Goal: Task Accomplishment & Management: Manage account settings

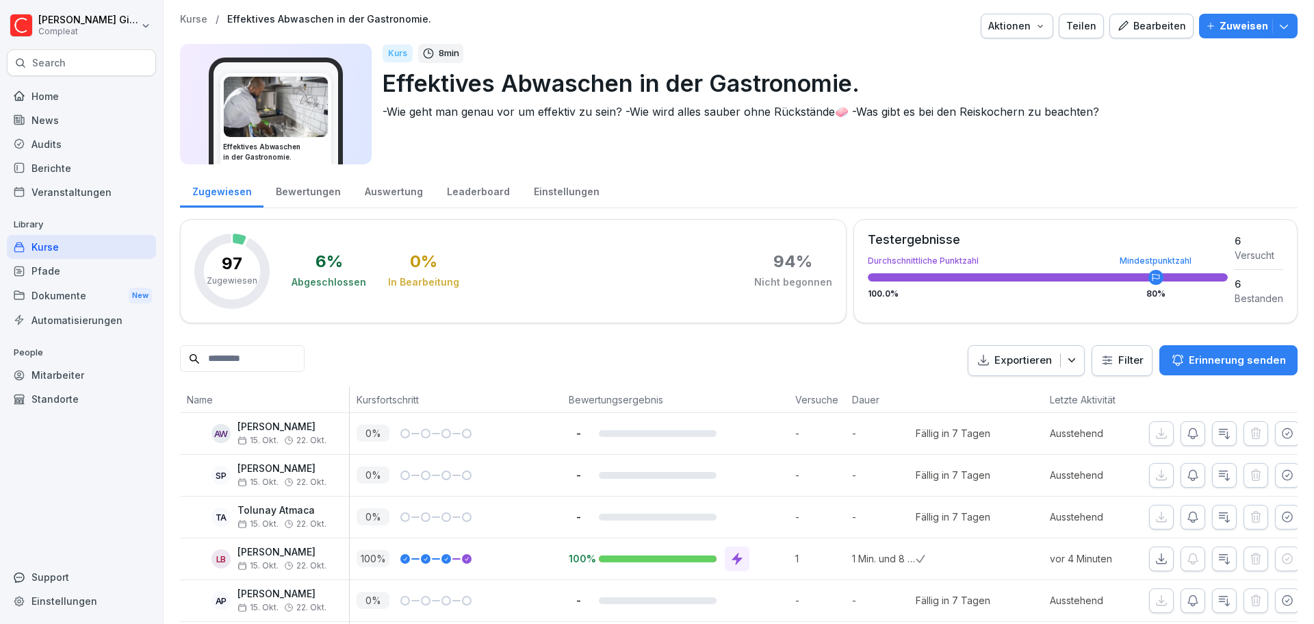
click at [71, 376] on div "Mitarbeiter" at bounding box center [81, 375] width 149 height 24
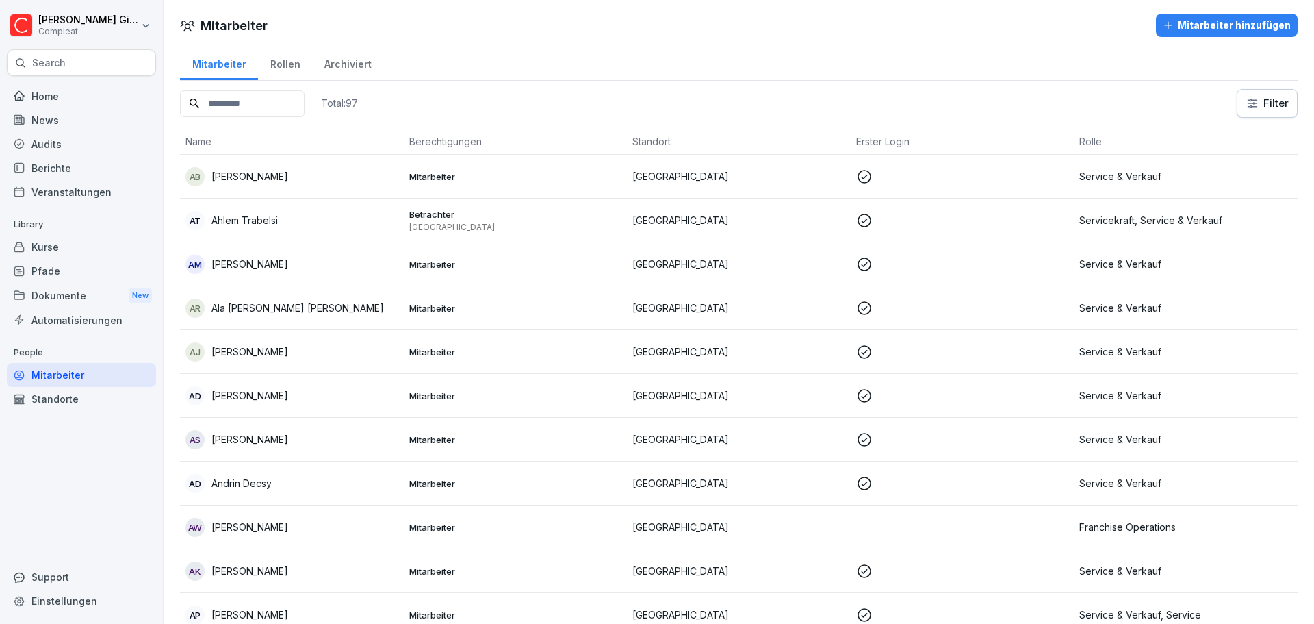
click at [253, 101] on input at bounding box center [242, 103] width 125 height 27
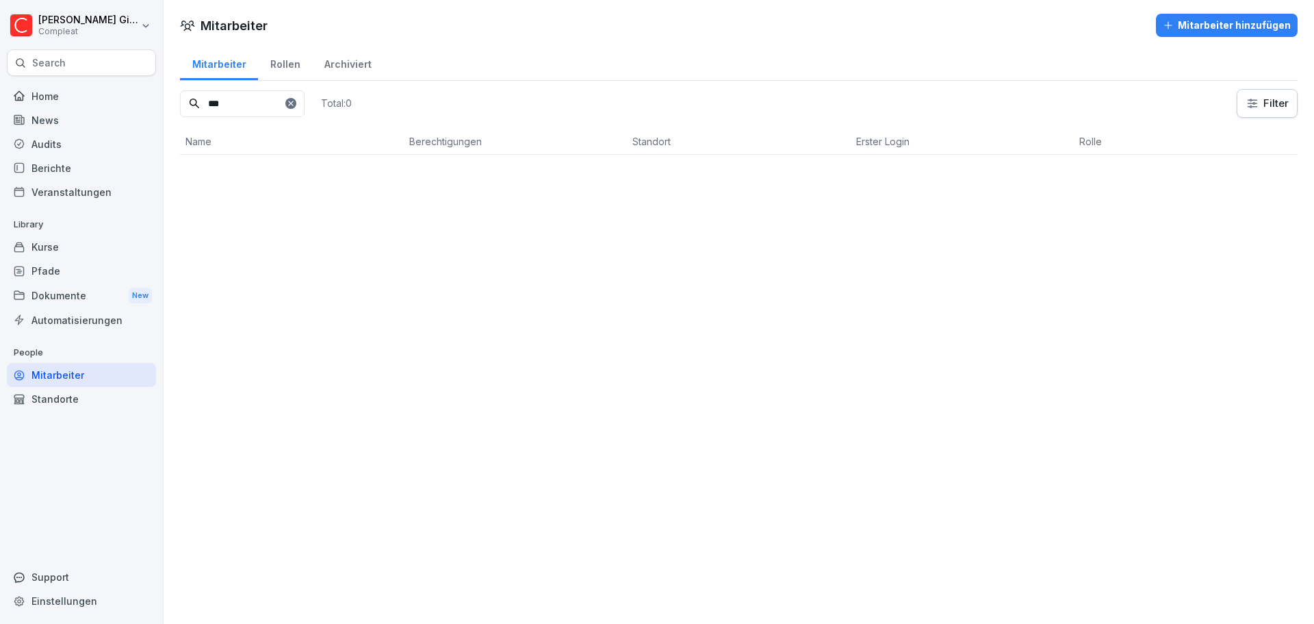
type input "***"
click at [317, 56] on div "Archiviert" at bounding box center [347, 62] width 71 height 35
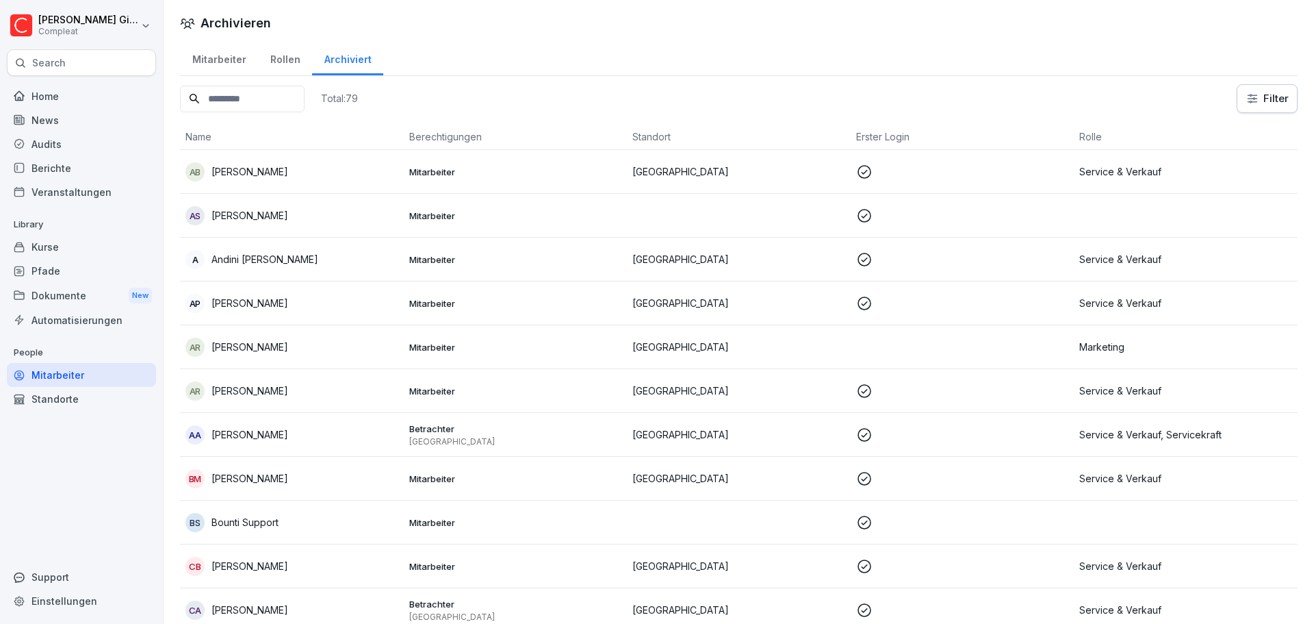
click at [245, 102] on input at bounding box center [242, 99] width 125 height 27
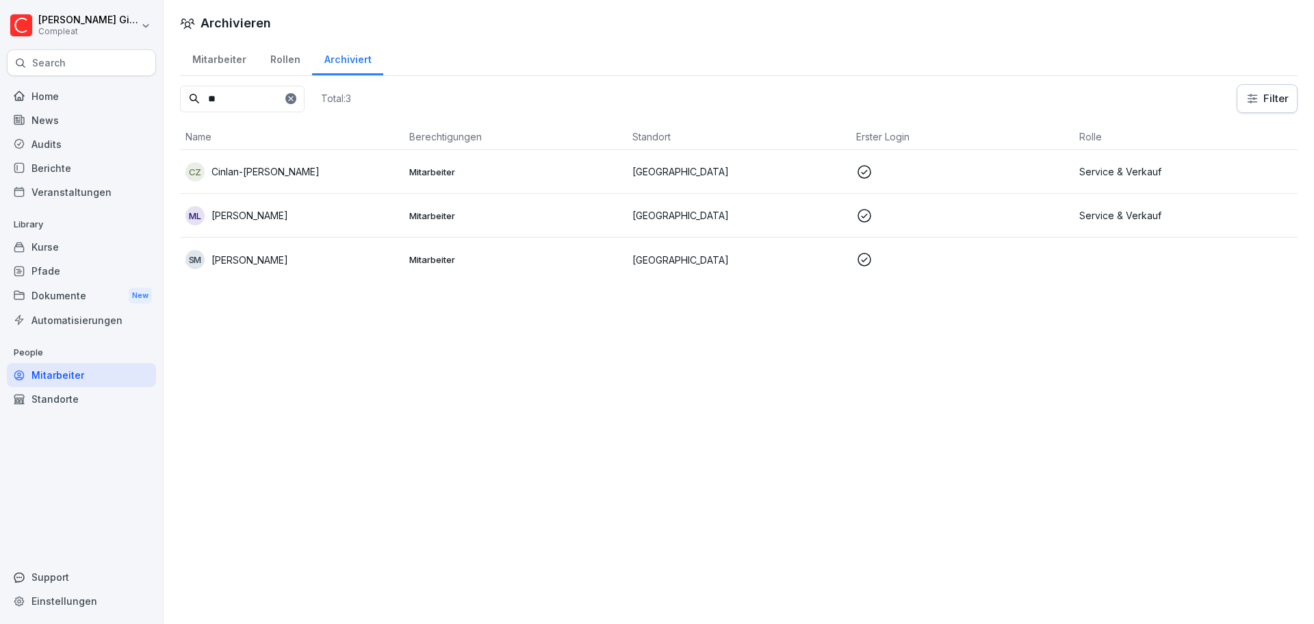
type input "**"
click at [311, 153] on td "CZ Cinlan-Sofia Zhu" at bounding box center [292, 172] width 224 height 44
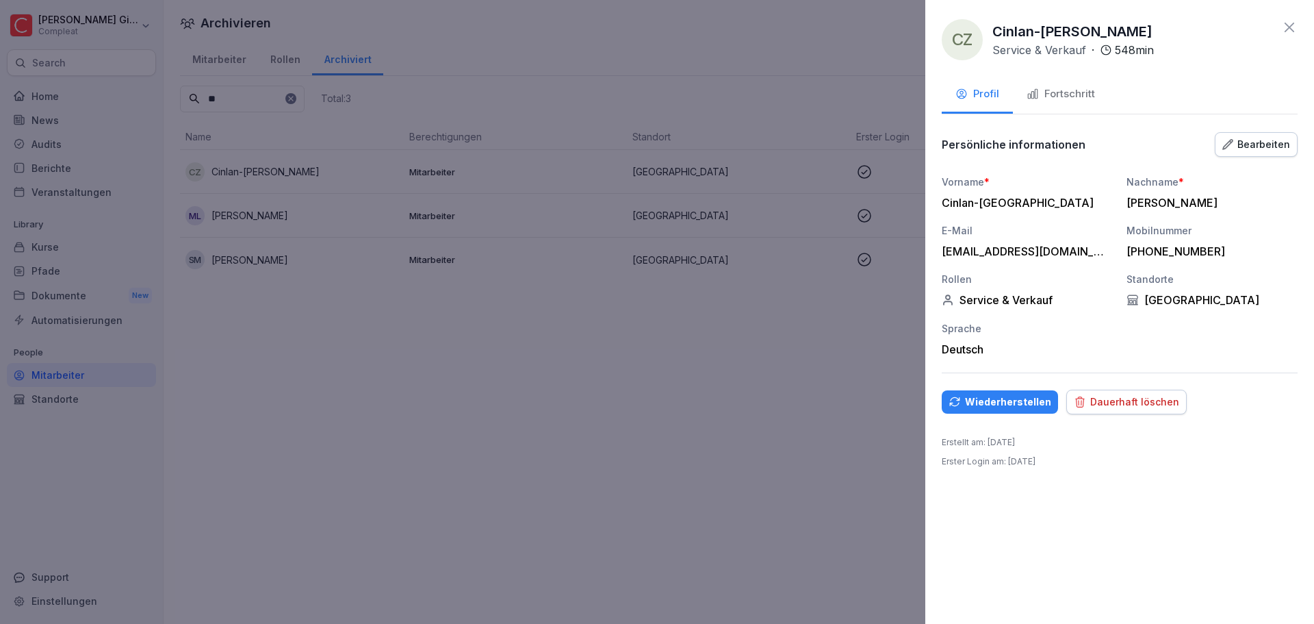
click at [1068, 83] on button "Fortschritt" at bounding box center [1061, 95] width 96 height 37
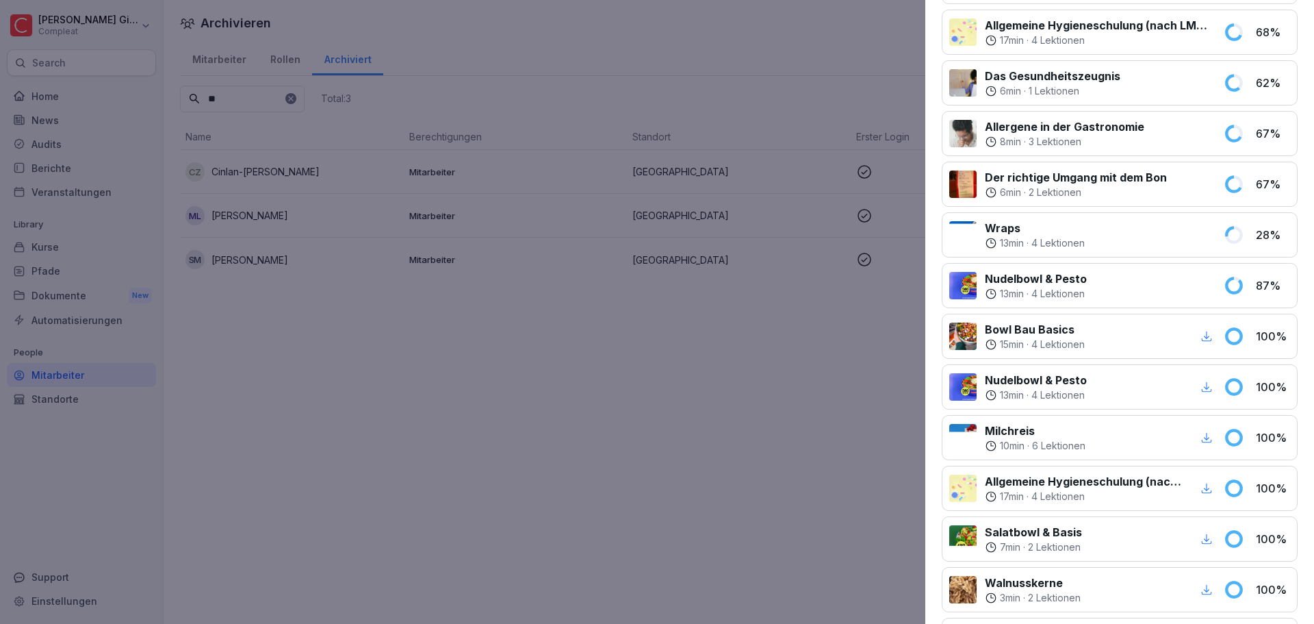
scroll to position [411, 0]
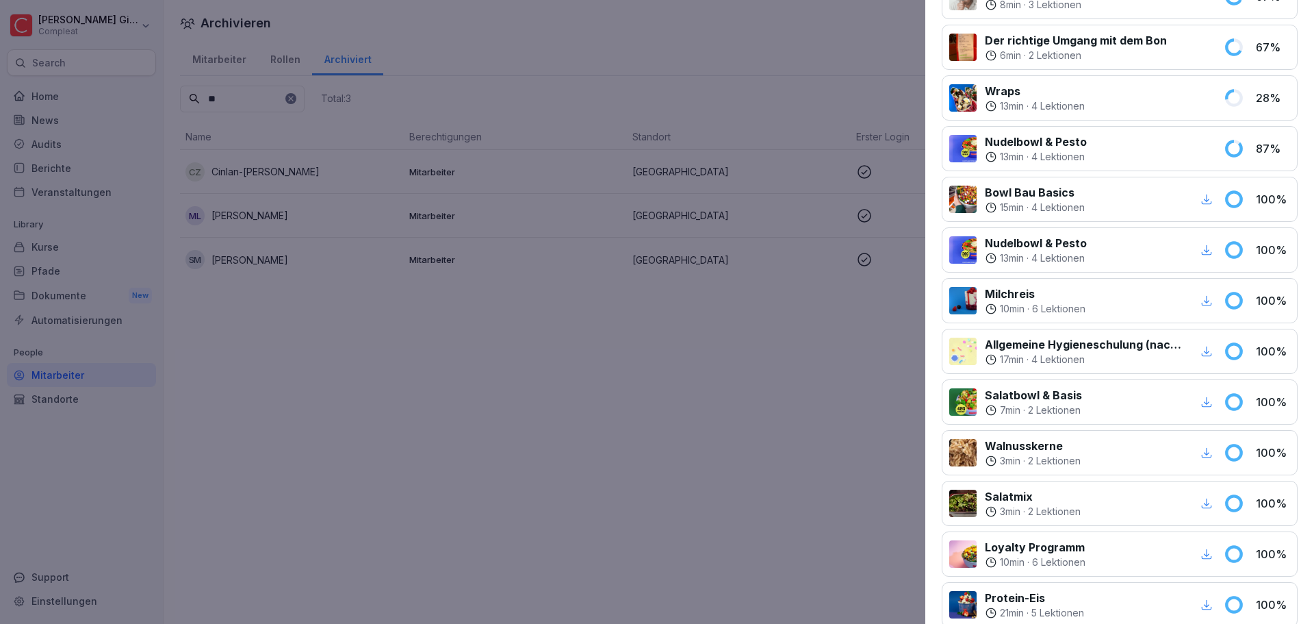
click at [602, 208] on div at bounding box center [657, 312] width 1314 height 624
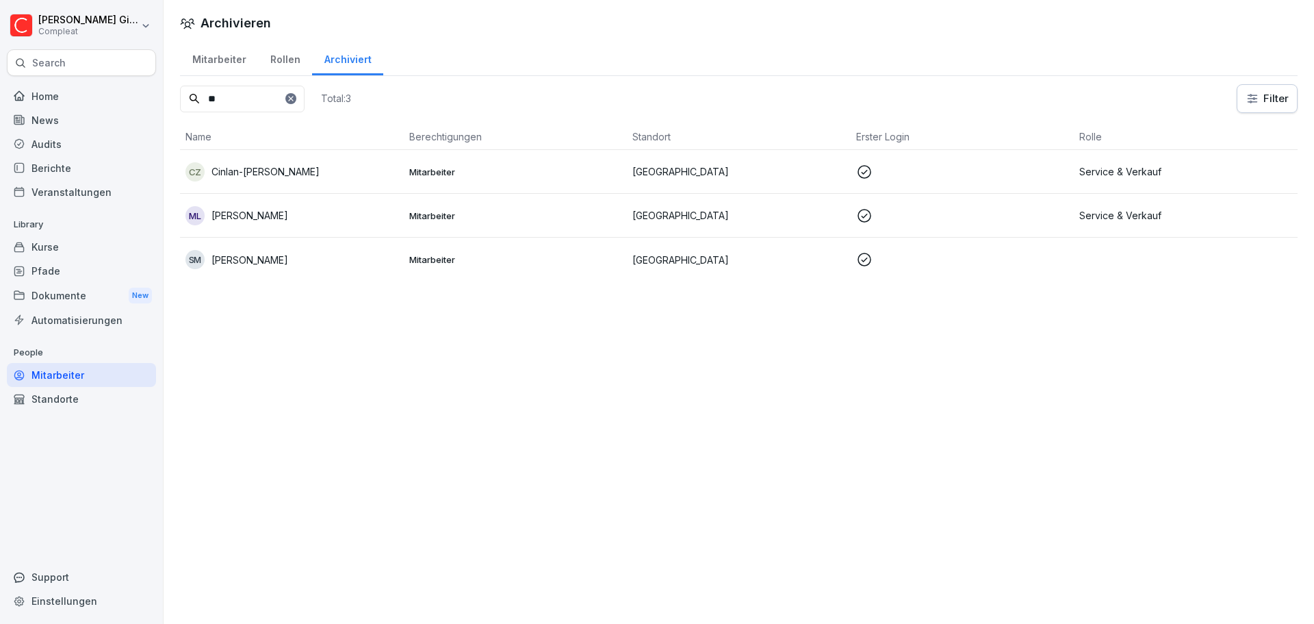
click at [295, 102] on icon at bounding box center [291, 98] width 8 height 8
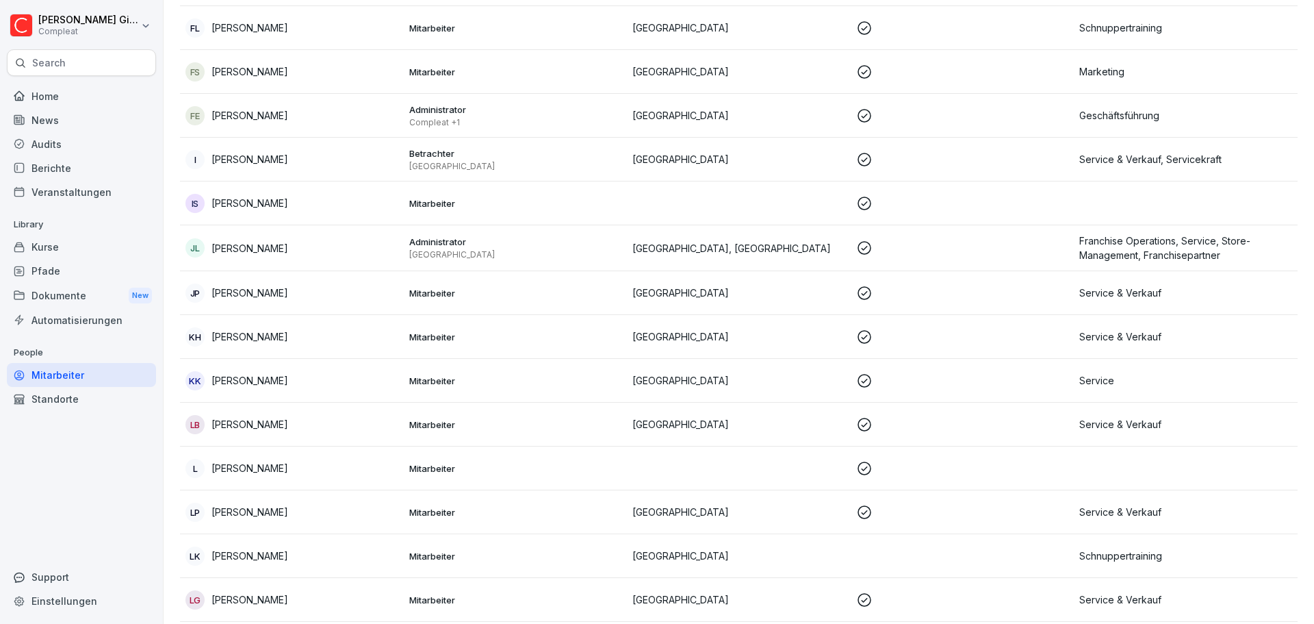
scroll to position [0, 0]
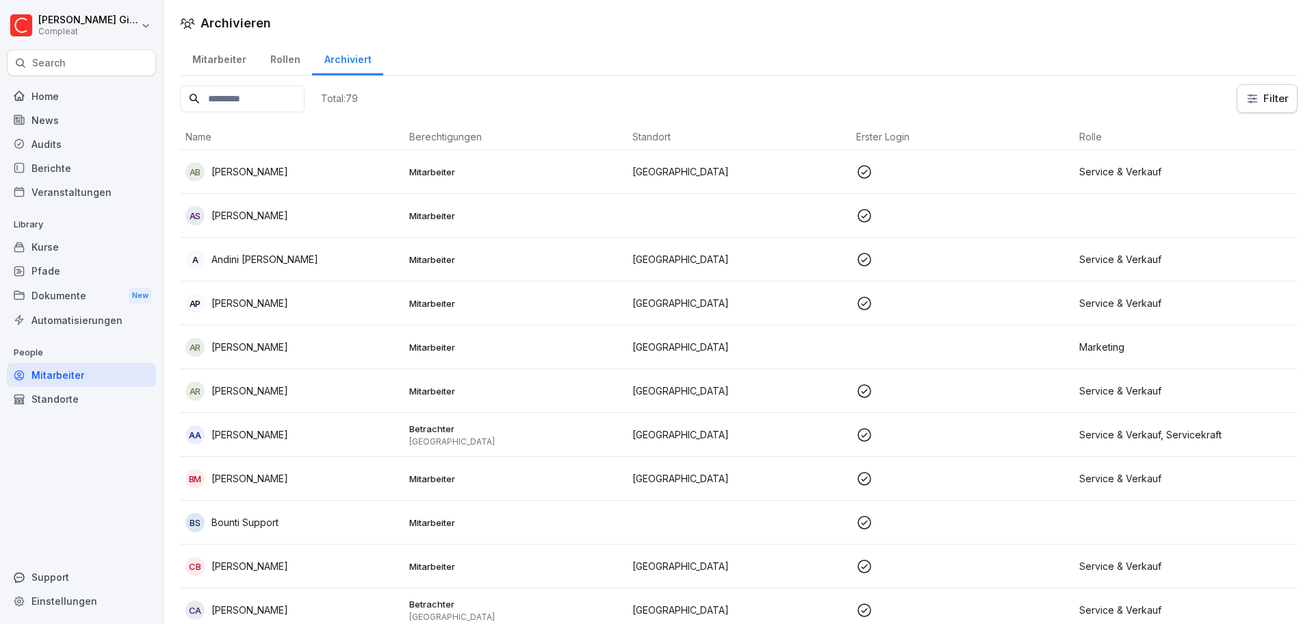
click at [271, 99] on input at bounding box center [242, 99] width 125 height 27
click at [1281, 95] on html "Kevin Gimpel Compleat Search Home News Audits Berichte Veranstaltungen Library …" at bounding box center [657, 312] width 1314 height 624
click at [812, 77] on html "Kevin Gimpel Compleat Search Home News Audits Berichte Veranstaltungen Library …" at bounding box center [657, 312] width 1314 height 624
click at [258, 55] on div "Rollen" at bounding box center [285, 57] width 54 height 35
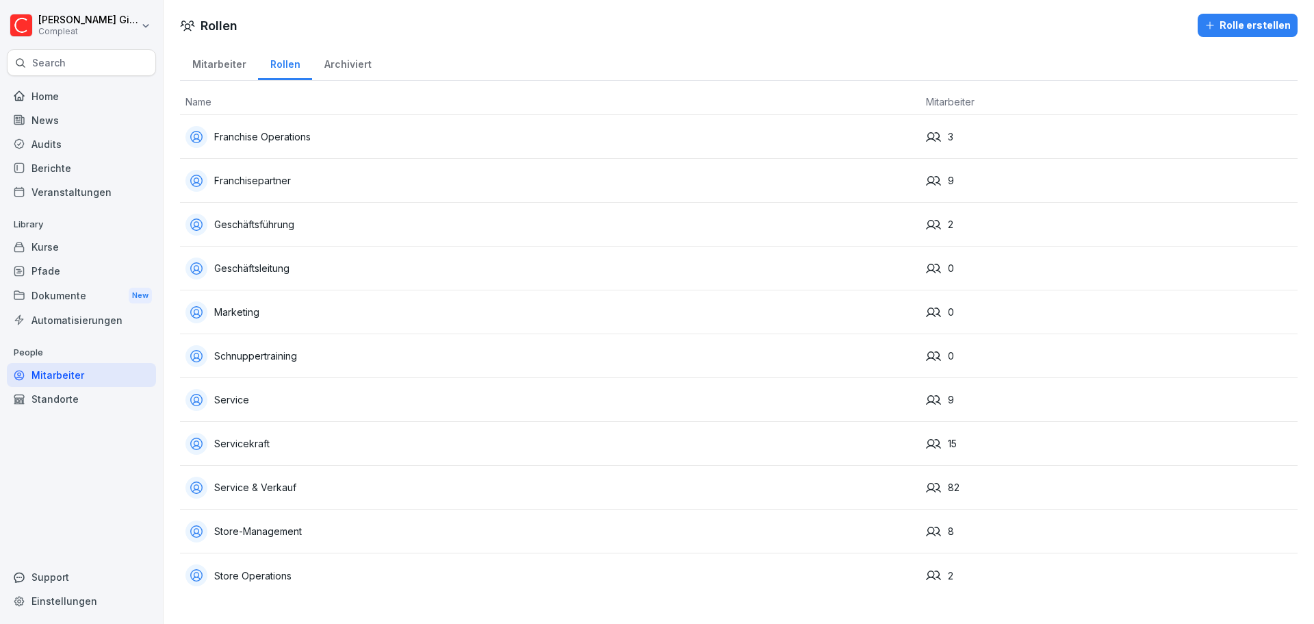
click at [337, 64] on div "Archiviert" at bounding box center [347, 62] width 71 height 35
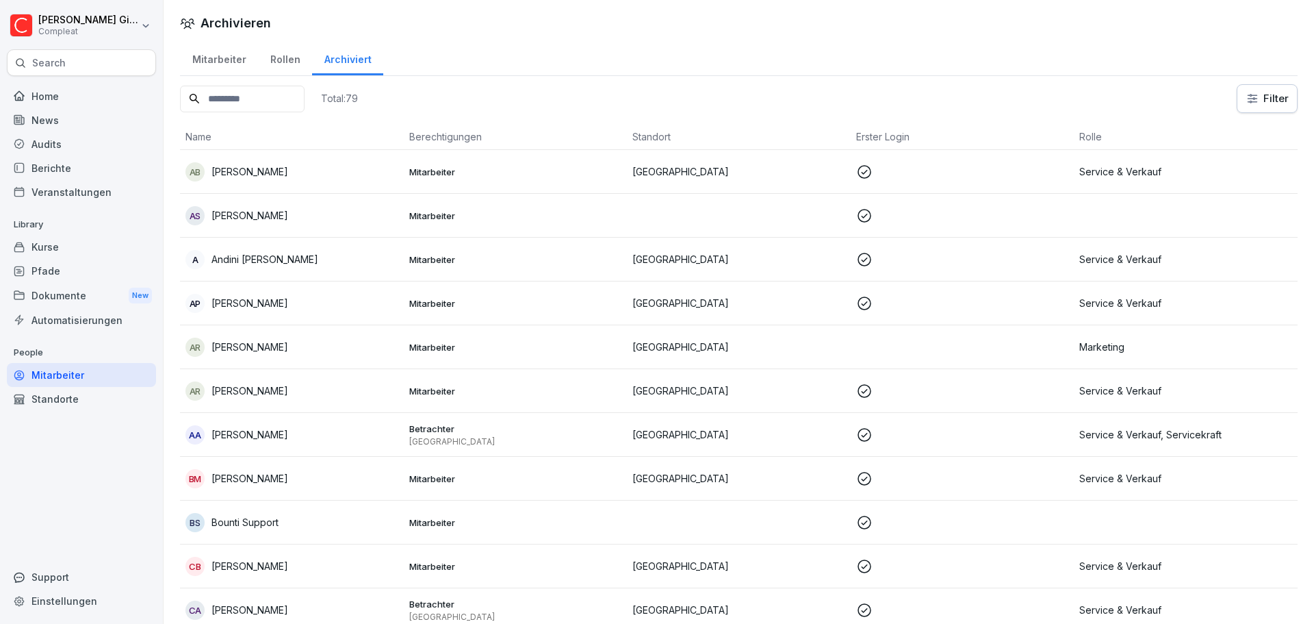
click at [218, 65] on div "Mitarbeiter" at bounding box center [219, 57] width 78 height 35
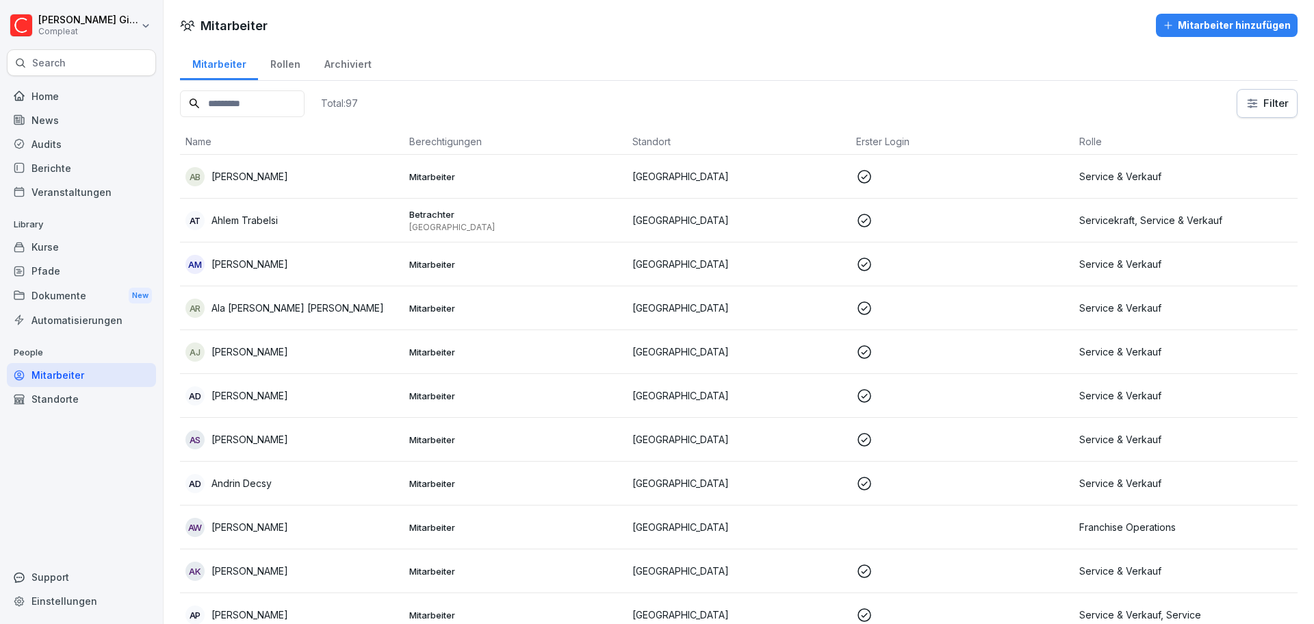
click at [80, 398] on div "Standorte" at bounding box center [81, 399] width 149 height 24
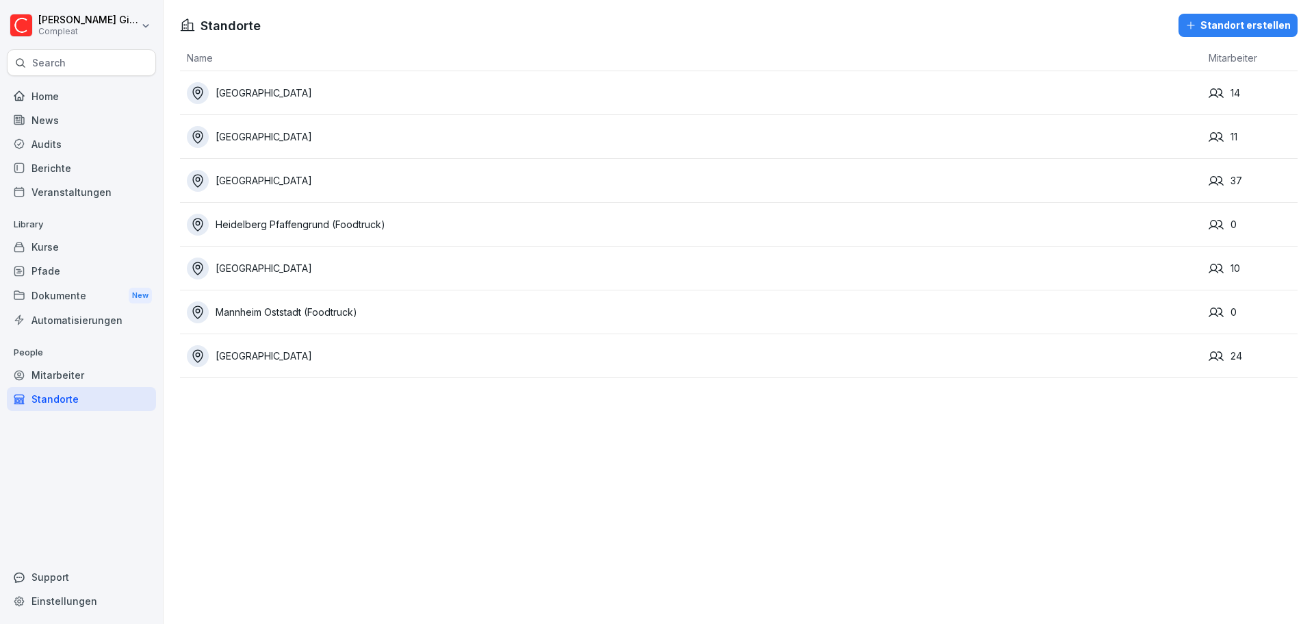
click at [672, 561] on div "Standorte Standort erstellen Name Mitarbeiter Darmstadt 14 Frankfurt Nordend 11…" at bounding box center [739, 312] width 1151 height 624
click at [1223, 37] on div "Standorte Standort erstellen Name Mitarbeiter Darmstadt 14 Frankfurt Nordend 11…" at bounding box center [739, 194] width 1151 height 389
click at [1223, 36] on button "Standort erstellen" at bounding box center [1238, 25] width 119 height 23
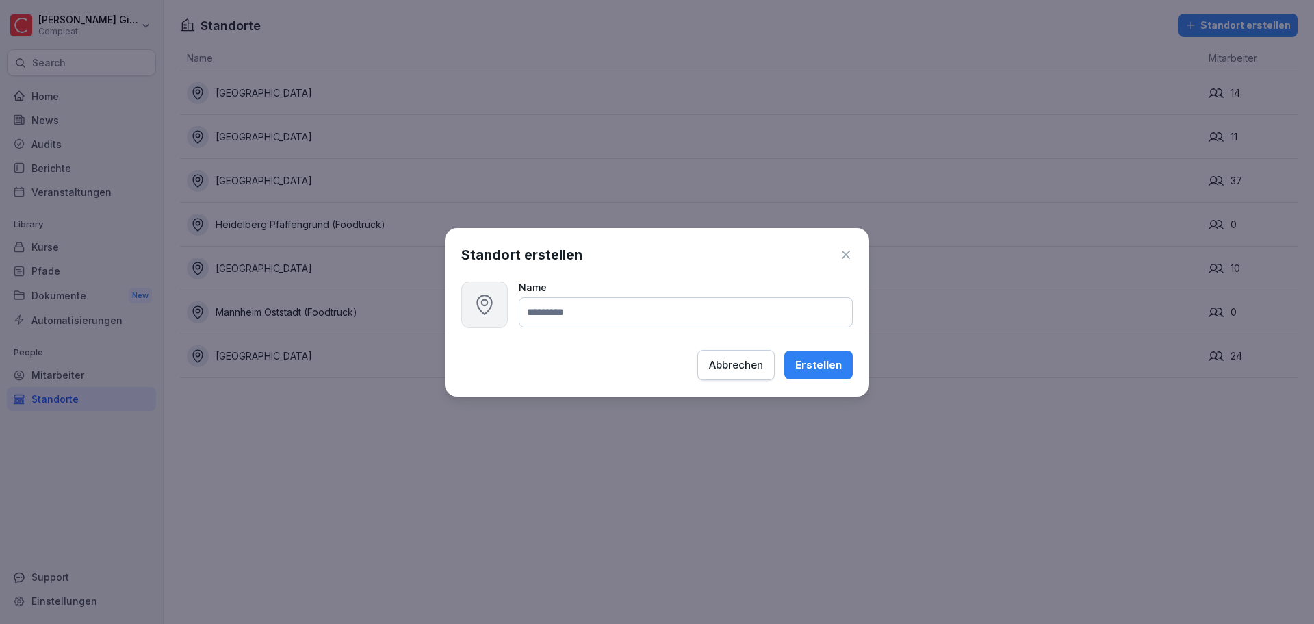
click at [766, 310] on input at bounding box center [686, 312] width 334 height 30
type input "**********"
click at [848, 259] on icon "button" at bounding box center [846, 255] width 14 height 14
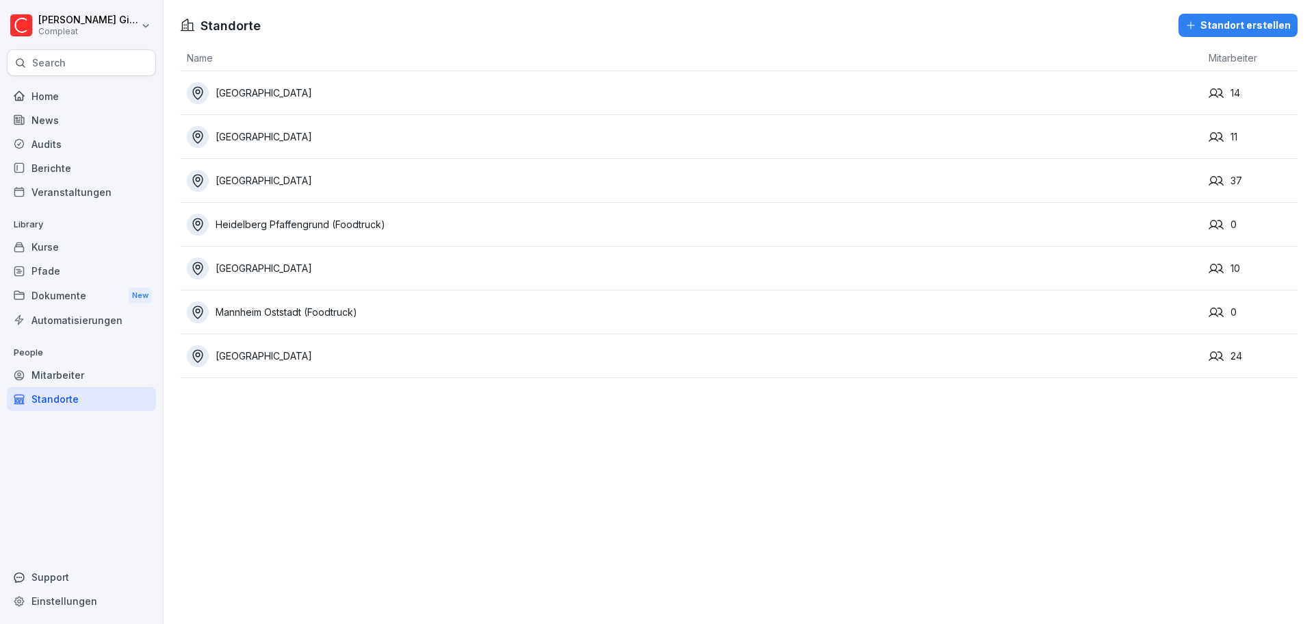
click at [86, 374] on div "Mitarbeiter" at bounding box center [81, 375] width 149 height 24
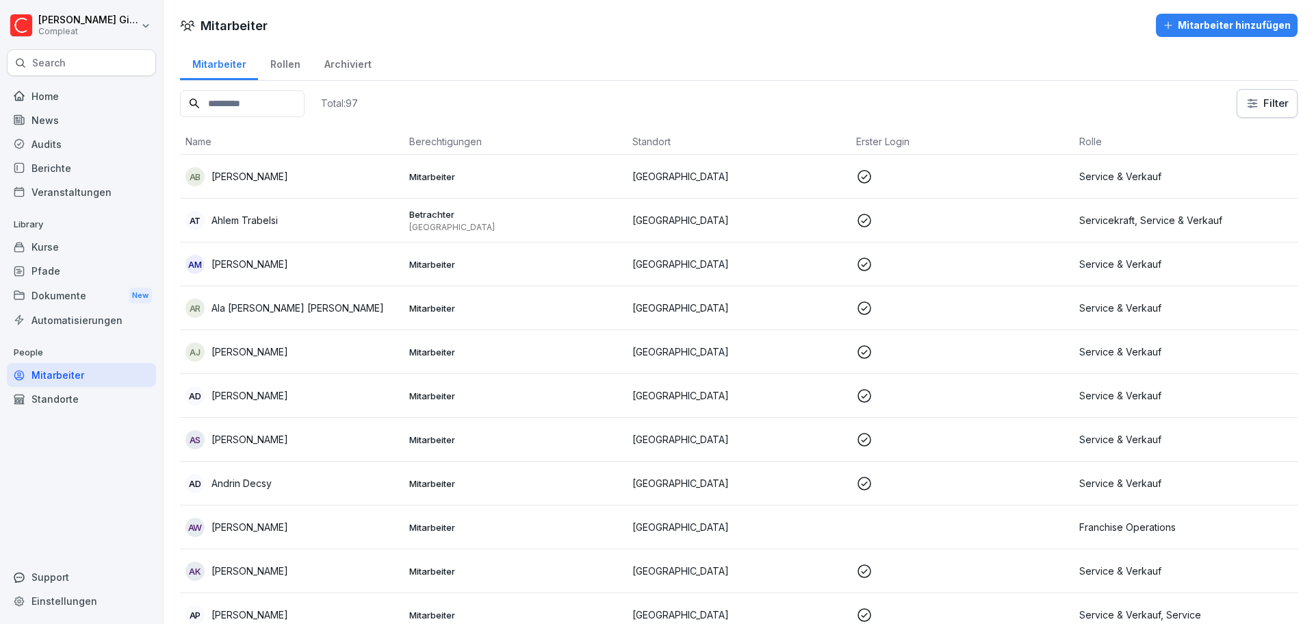
click at [345, 70] on div "Archiviert" at bounding box center [347, 62] width 71 height 35
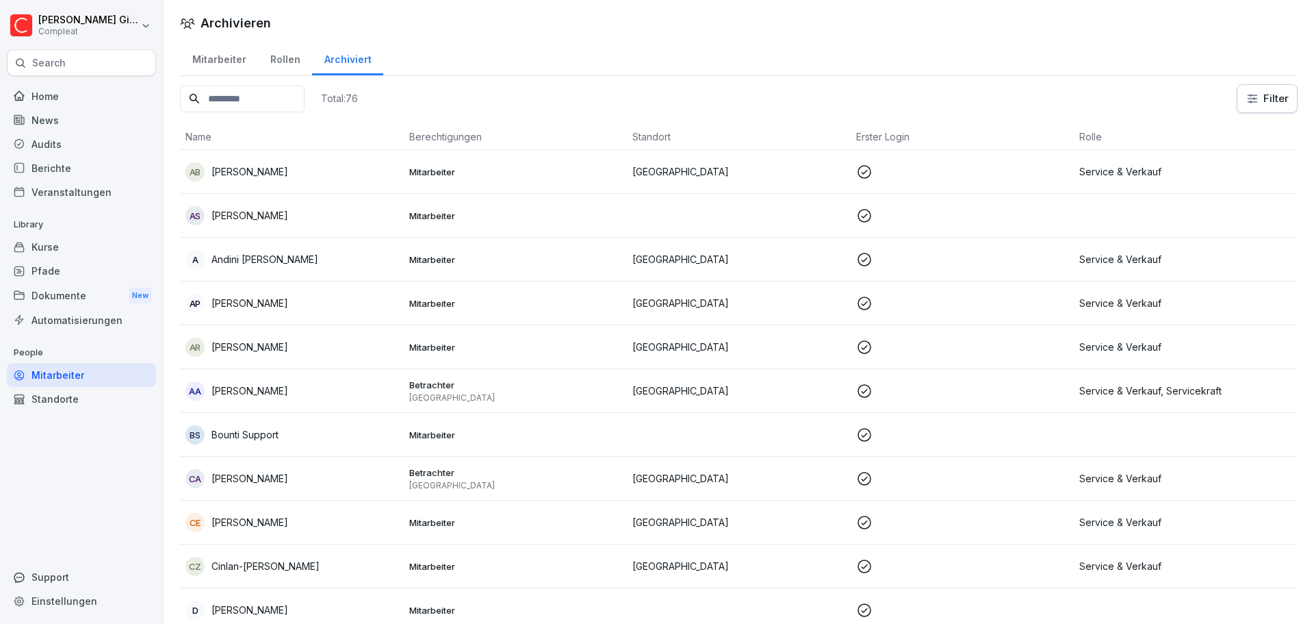
click at [271, 63] on div "Rollen" at bounding box center [285, 57] width 54 height 35
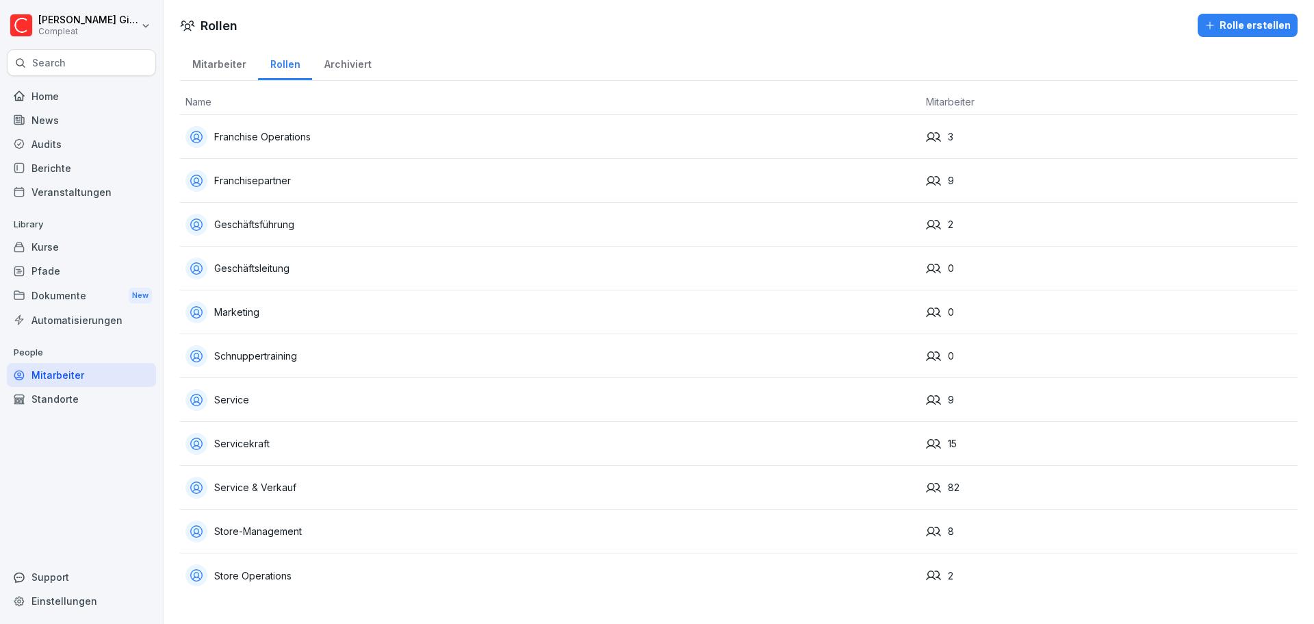
click at [208, 66] on div "Mitarbeiter" at bounding box center [219, 62] width 78 height 35
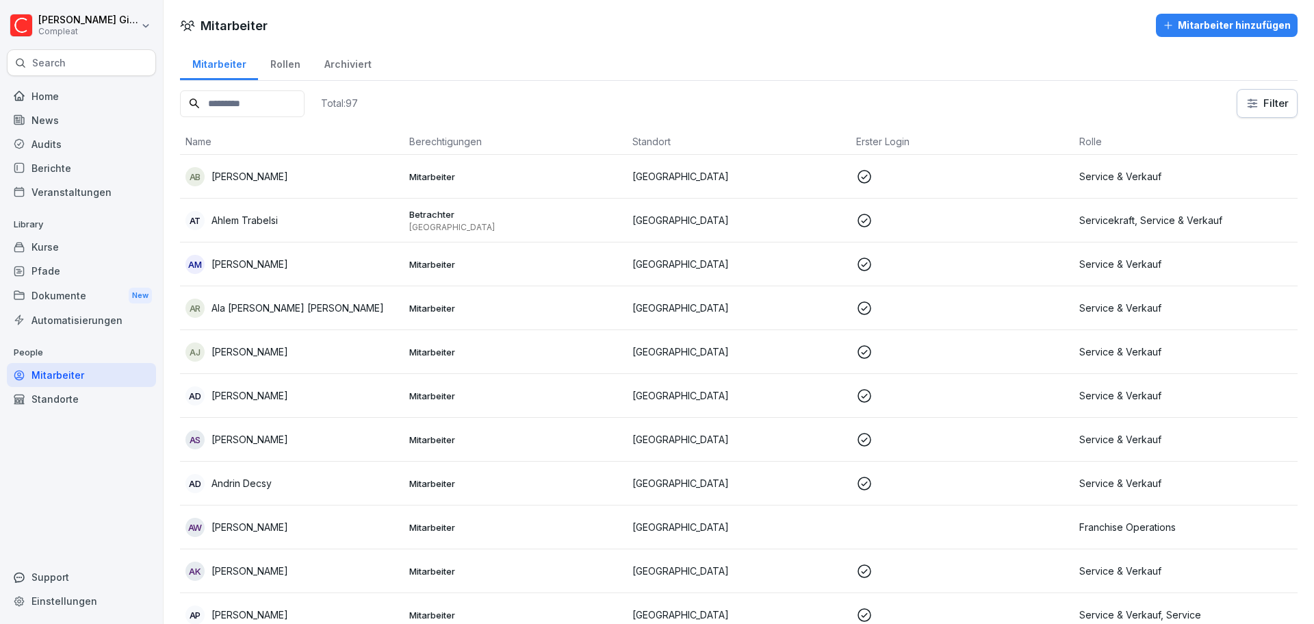
click at [43, 98] on div "Home" at bounding box center [81, 96] width 149 height 24
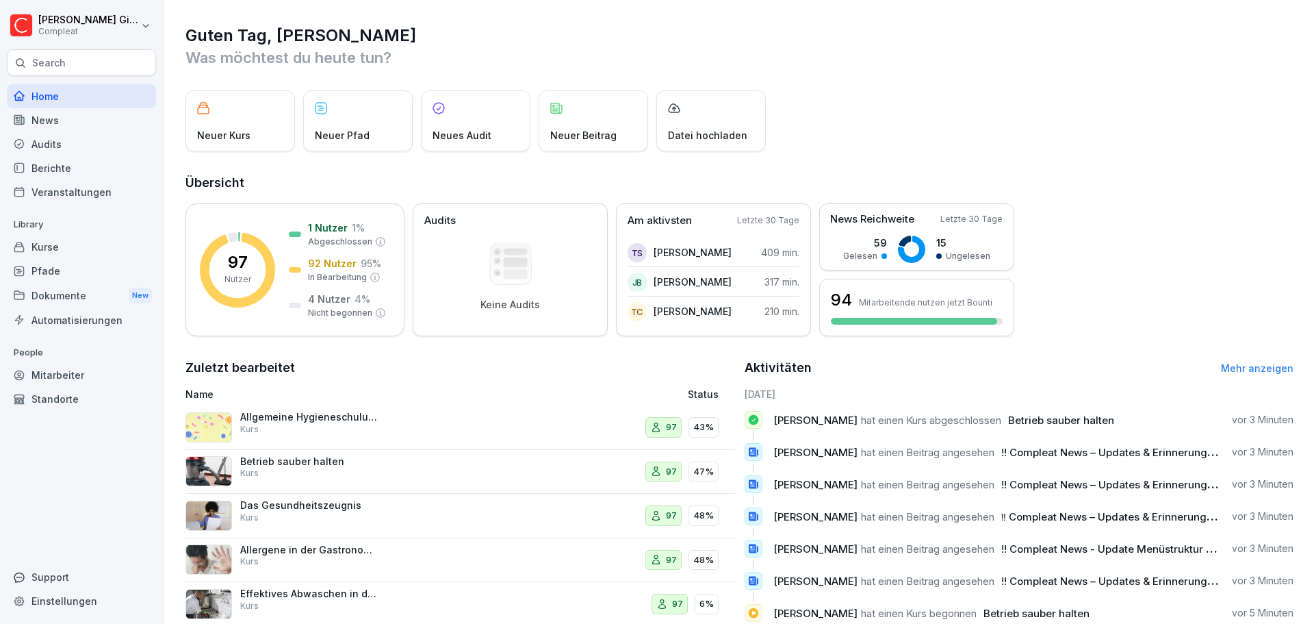
scroll to position [81, 0]
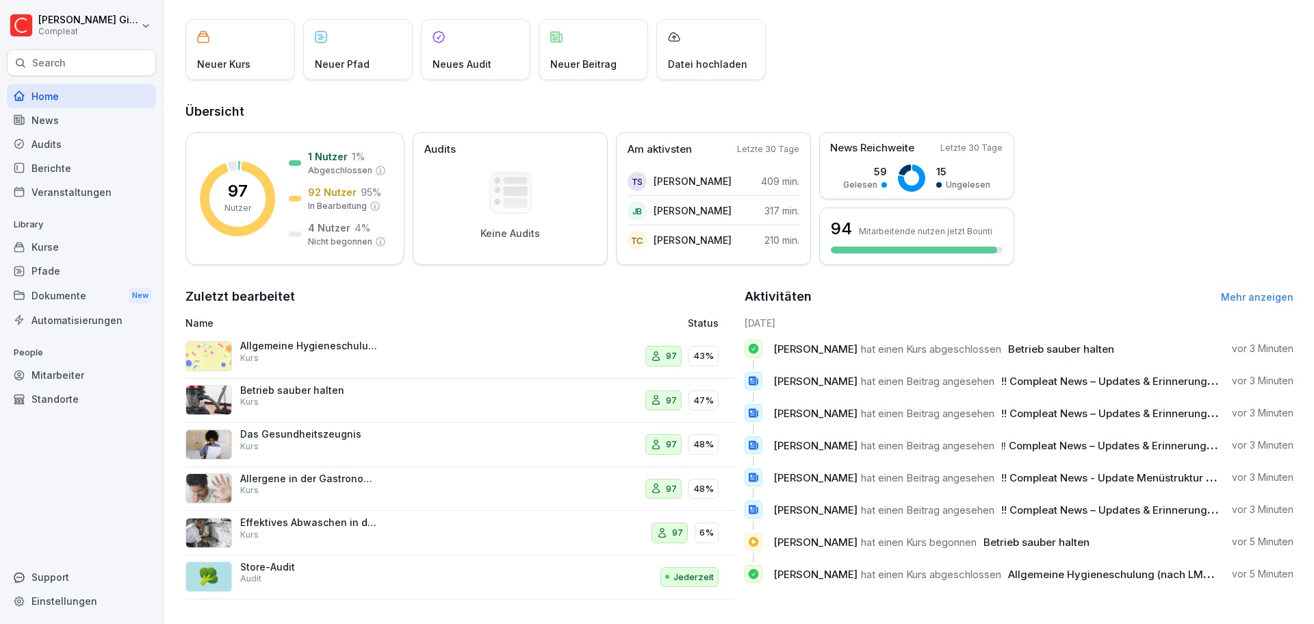
click at [71, 376] on div "Mitarbeiter" at bounding box center [81, 375] width 149 height 24
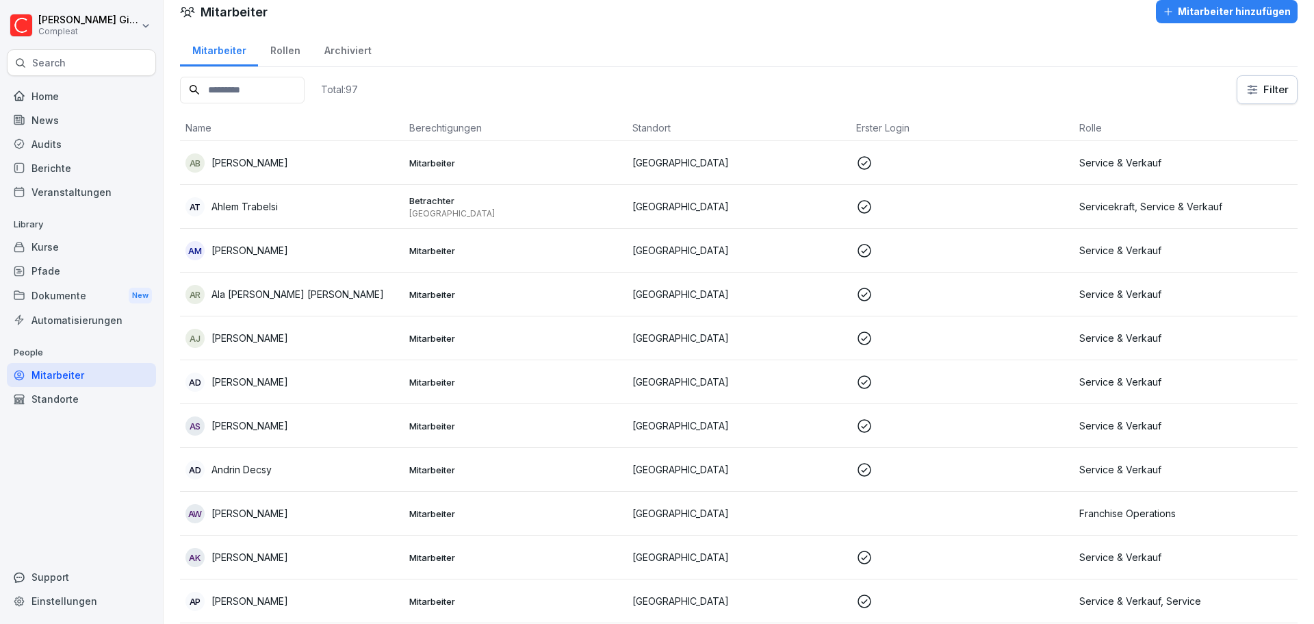
click at [354, 53] on div "Archiviert" at bounding box center [347, 48] width 71 height 35
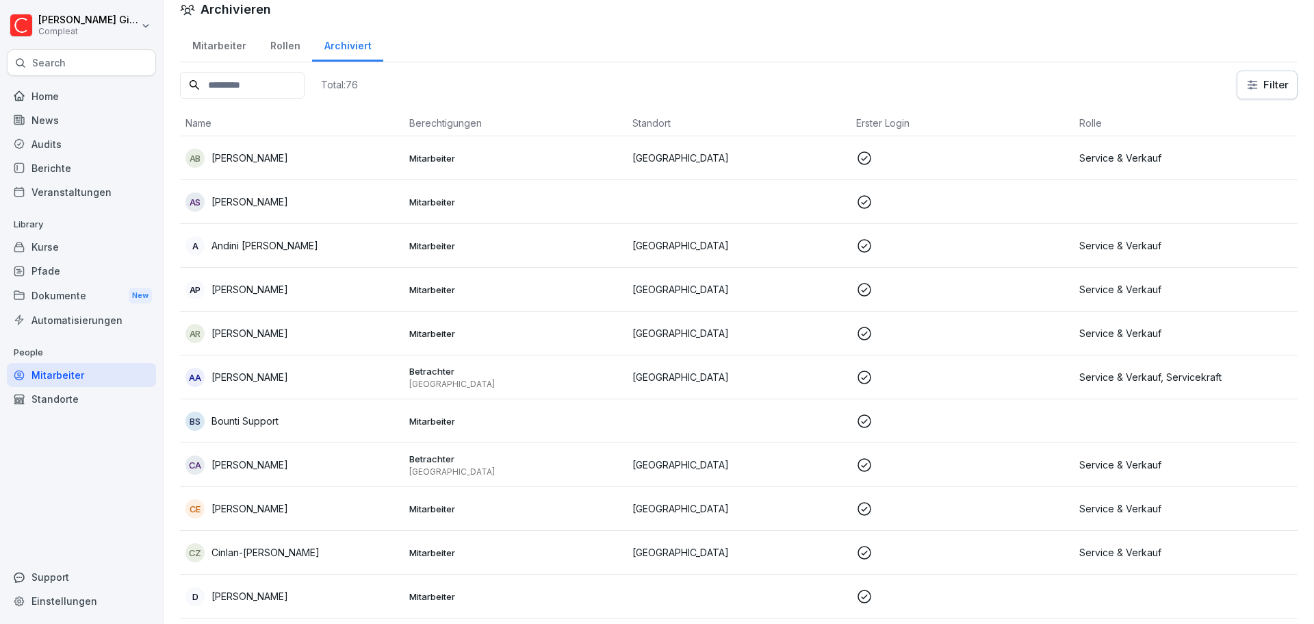
scroll to position [9, 0]
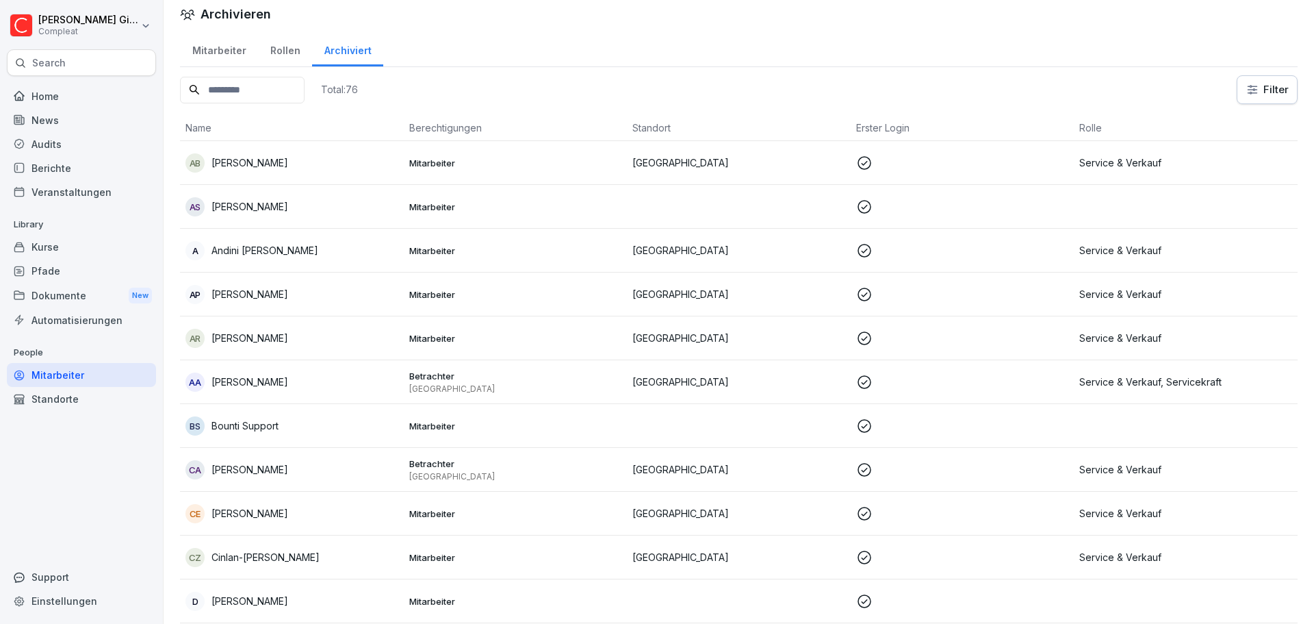
click at [70, 106] on div "Home" at bounding box center [81, 96] width 149 height 24
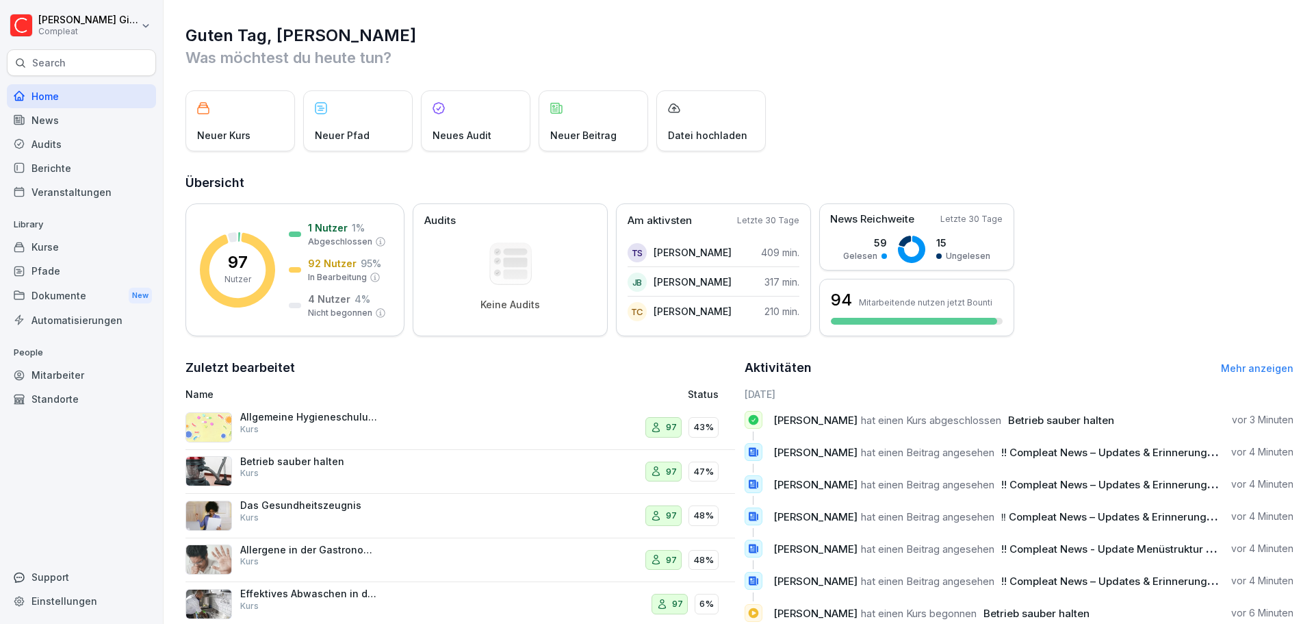
scroll to position [68, 0]
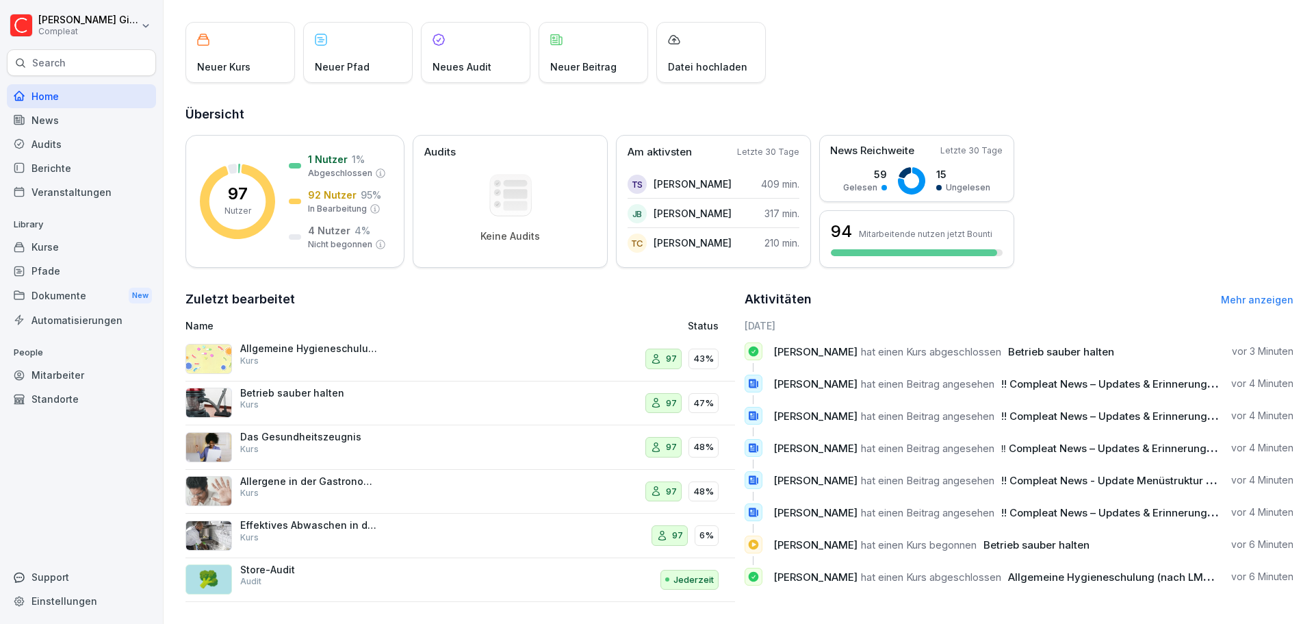
click at [99, 247] on div "Kurse" at bounding box center [81, 247] width 149 height 24
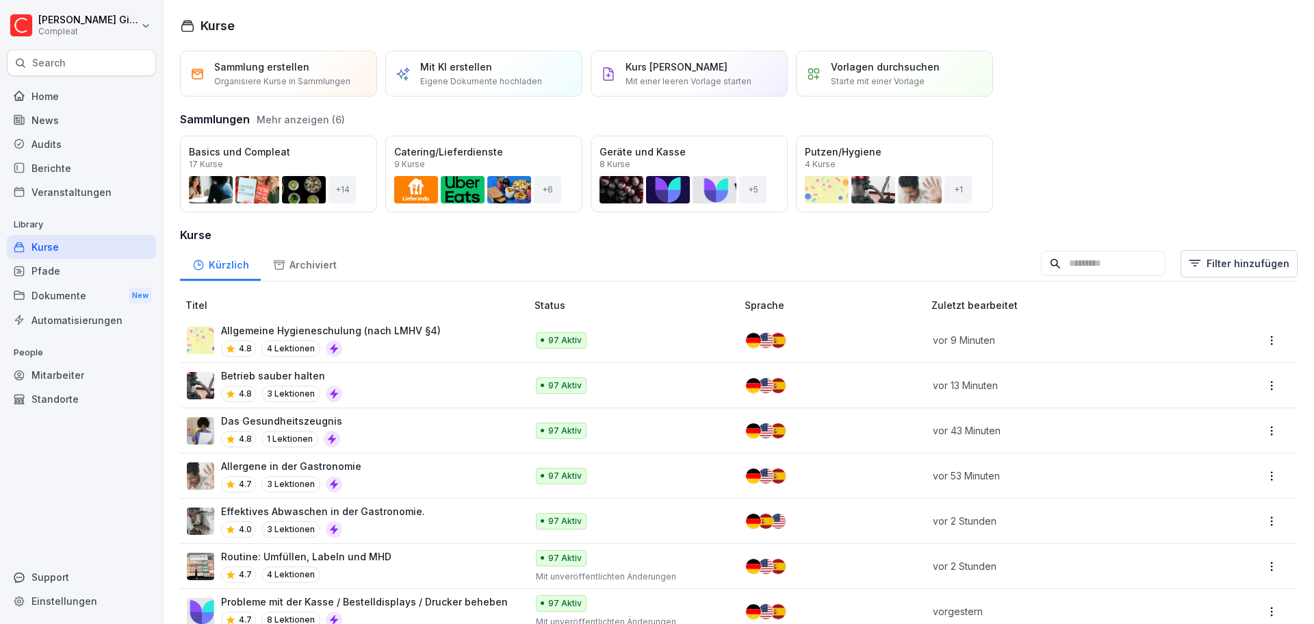
drag, startPoint x: 175, startPoint y: 550, endPoint x: 164, endPoint y: 173, distance: 377.3
click at [84, 272] on div "Pfade" at bounding box center [81, 271] width 149 height 24
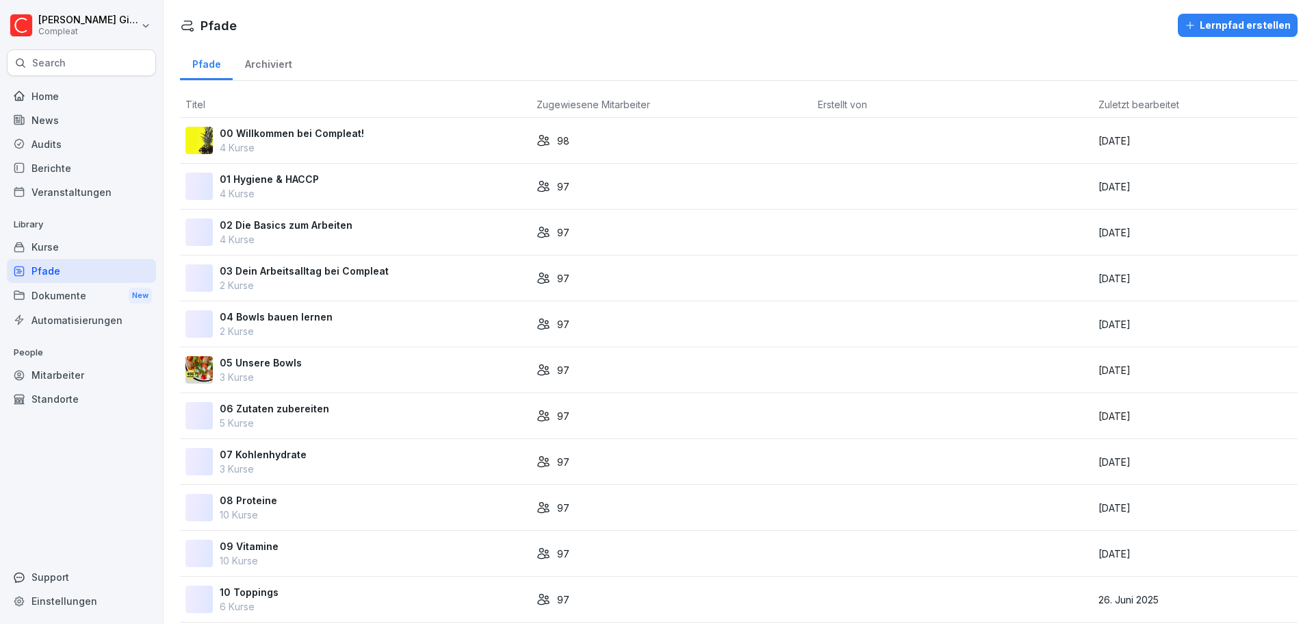
scroll to position [524, 0]
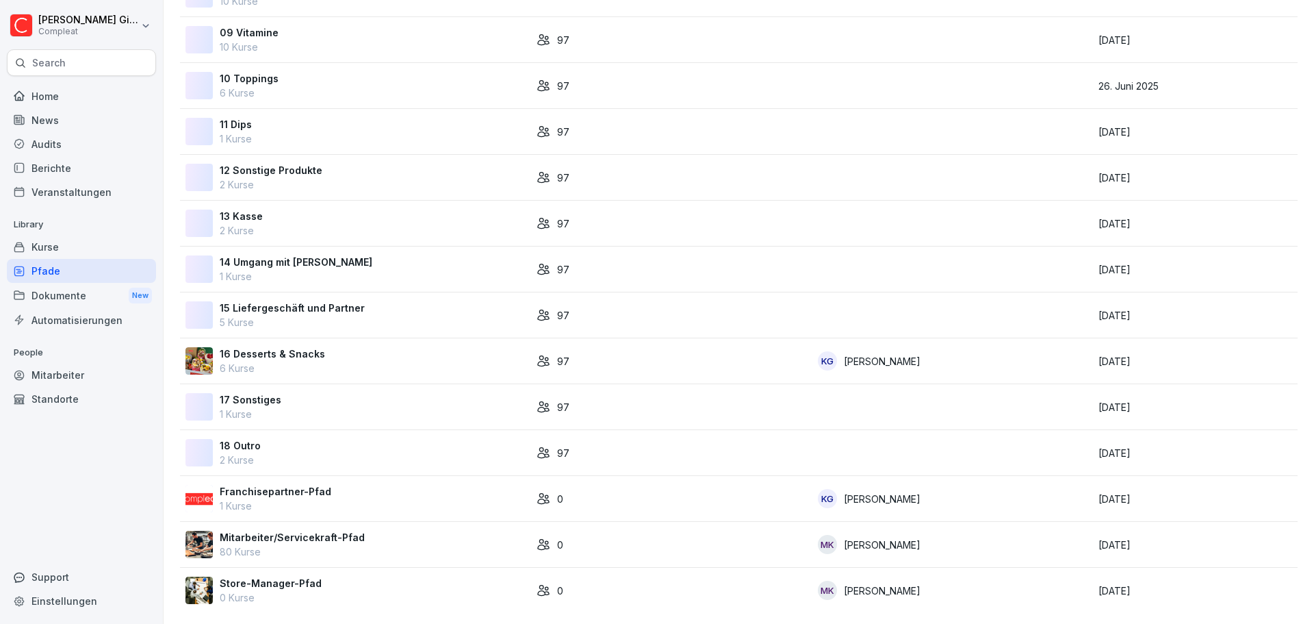
click at [359, 531] on div "Mitarbeiter/Servicekraft-Pfad 80 Kurse" at bounding box center [356, 544] width 340 height 29
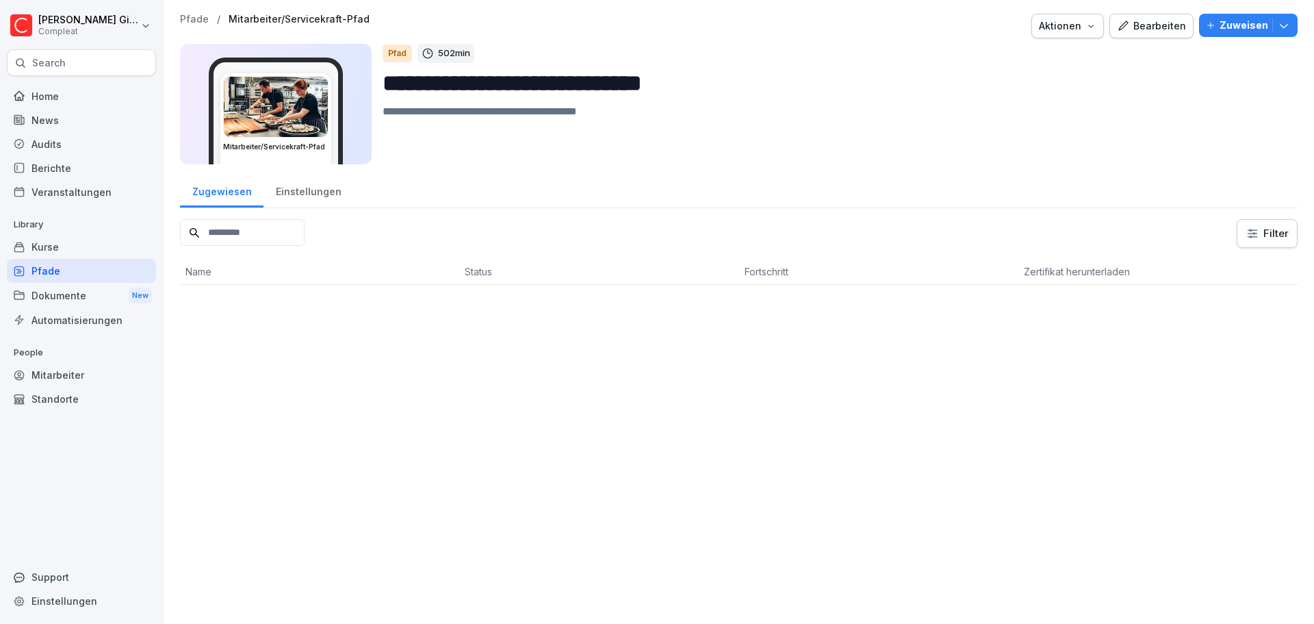
click at [1159, 23] on div "Bearbeiten" at bounding box center [1151, 25] width 69 height 15
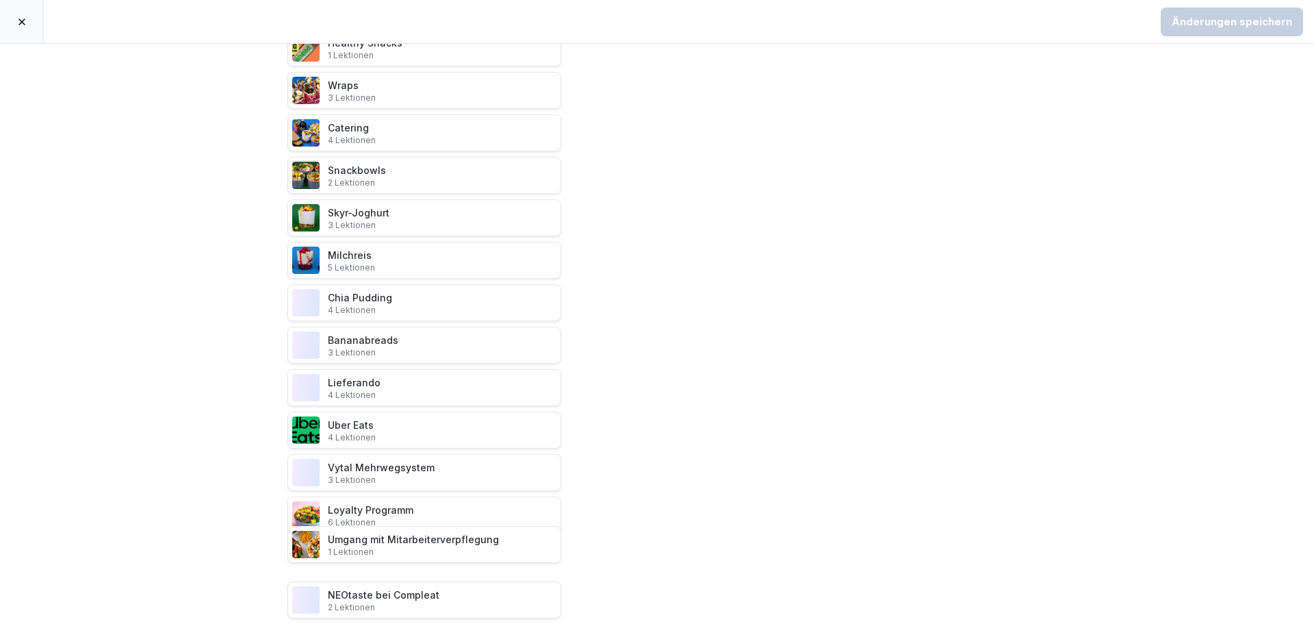
scroll to position [2607, 0]
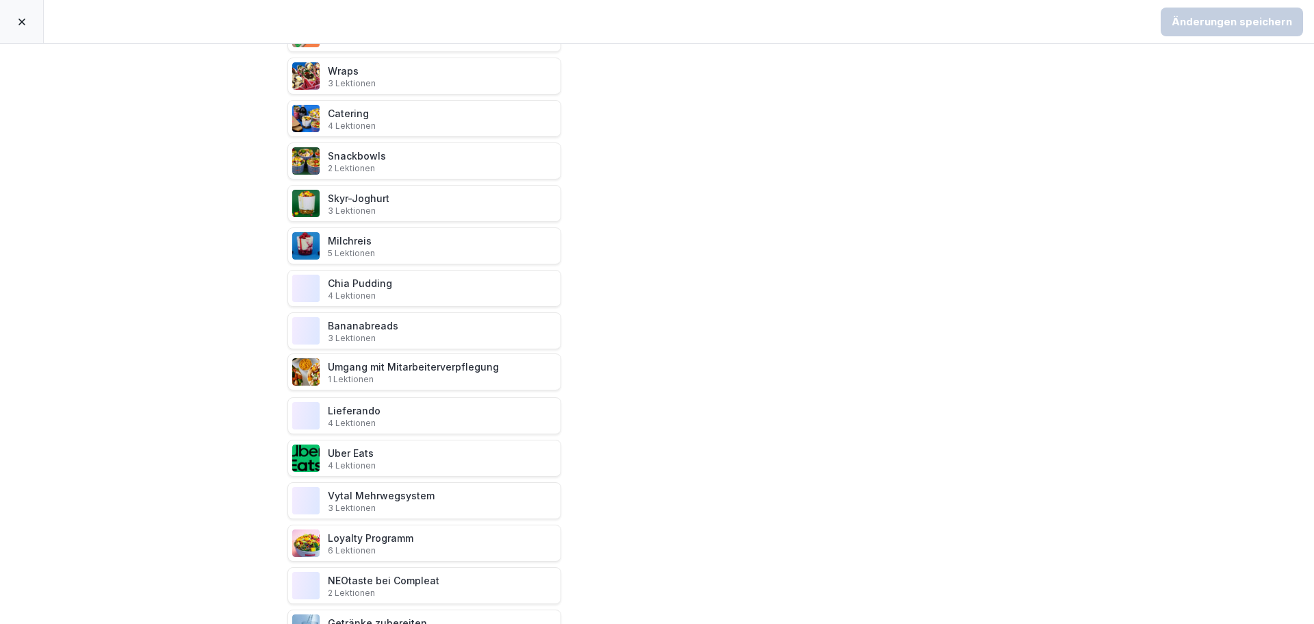
drag, startPoint x: 263, startPoint y: 136, endPoint x: 294, endPoint y: 370, distance: 236.1
click at [1197, 17] on div "Änderungen speichern" at bounding box center [1232, 21] width 120 height 15
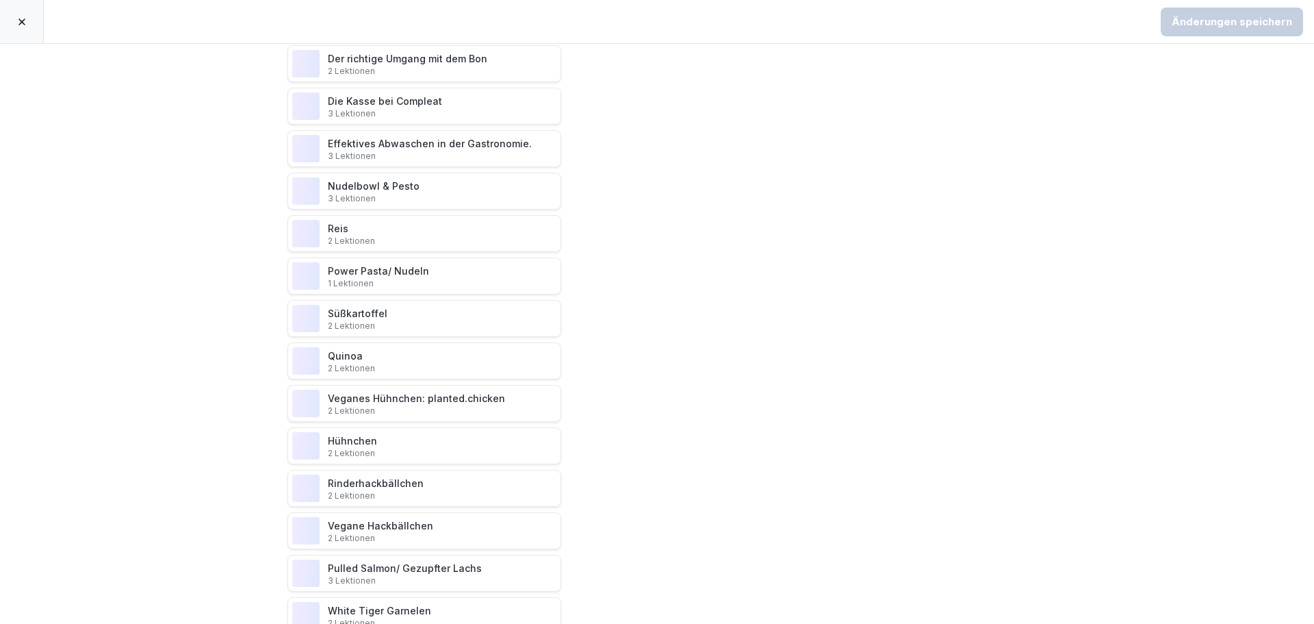
scroll to position [827, 0]
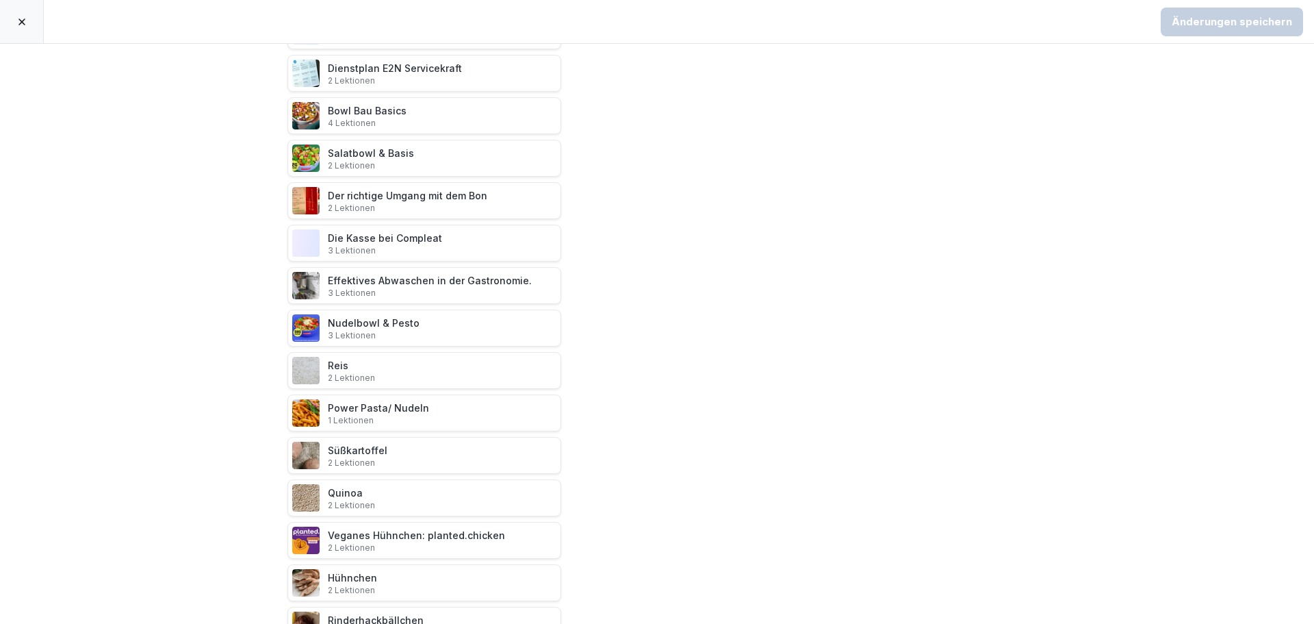
click at [31, 21] on div at bounding box center [22, 21] width 44 height 43
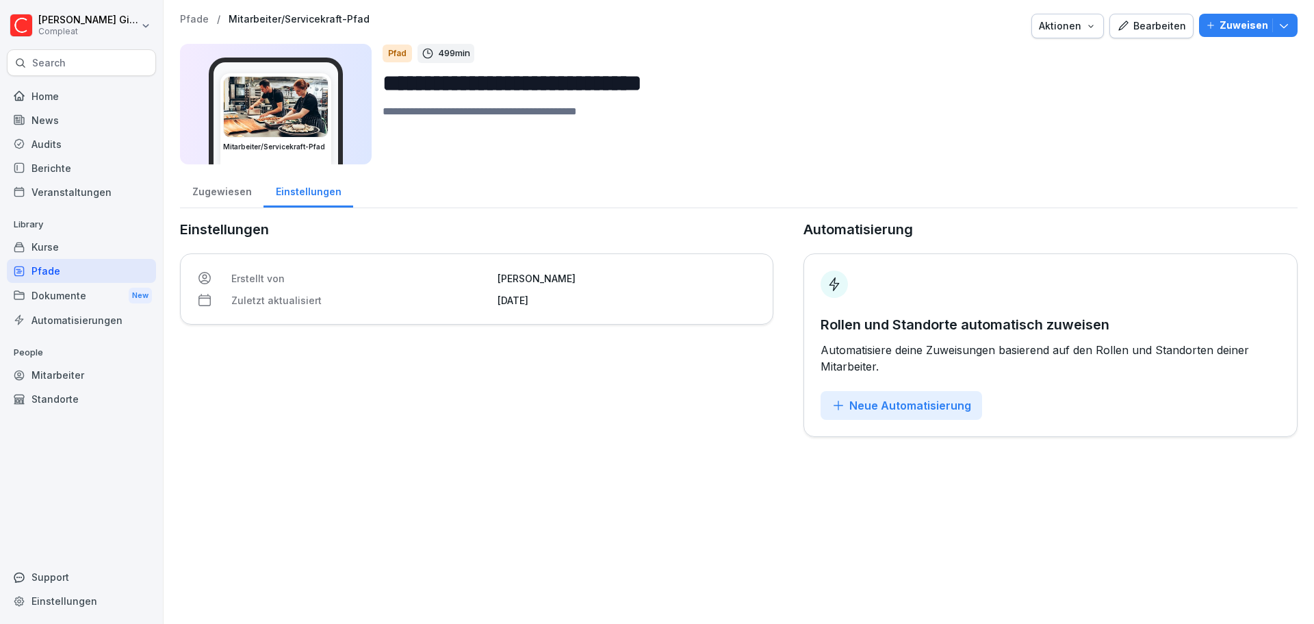
click at [53, 100] on div "Home" at bounding box center [81, 96] width 149 height 24
